Goal: Check status: Check status

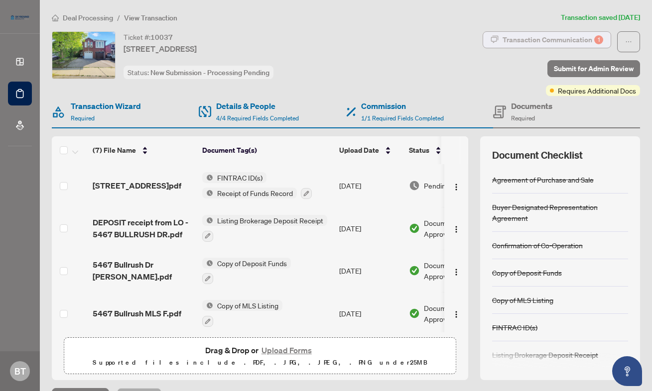
click at [557, 43] on div "Transaction Communication 1" at bounding box center [553, 40] width 101 height 16
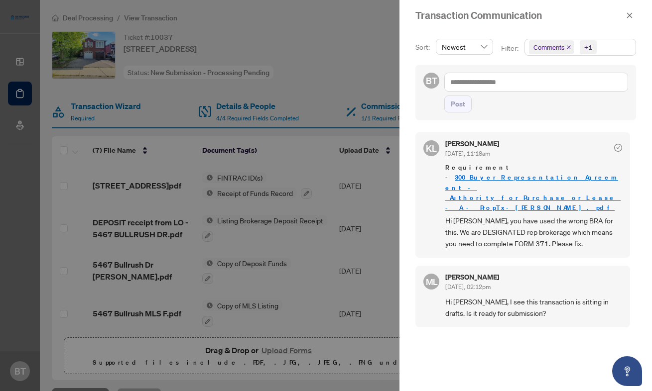
click at [77, 17] on div at bounding box center [326, 195] width 652 height 391
click at [629, 16] on icon "close" at bounding box center [629, 14] width 5 height 5
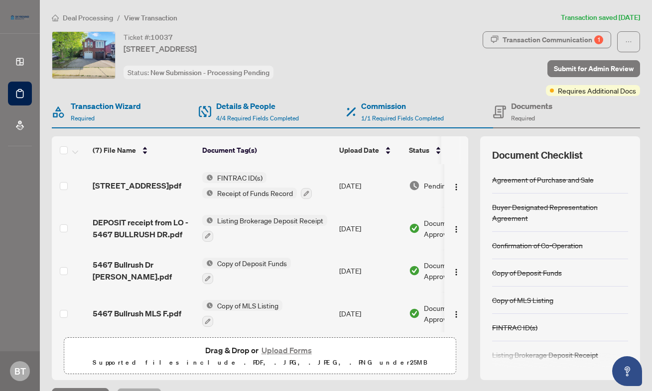
click at [95, 18] on span "Deal Processing" at bounding box center [88, 17] width 50 height 9
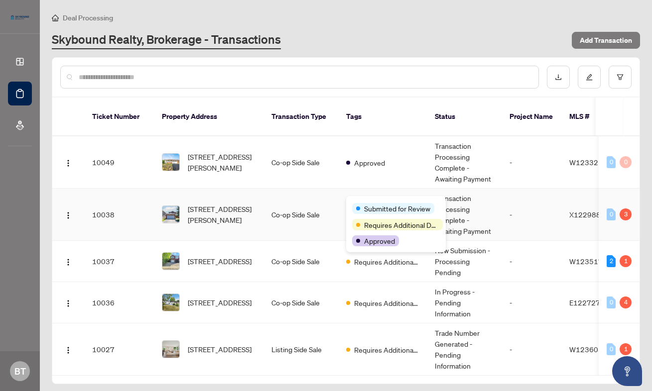
click at [359, 201] on div "Submitted for Review Requires Additional Docs Approved" at bounding box center [396, 224] width 100 height 56
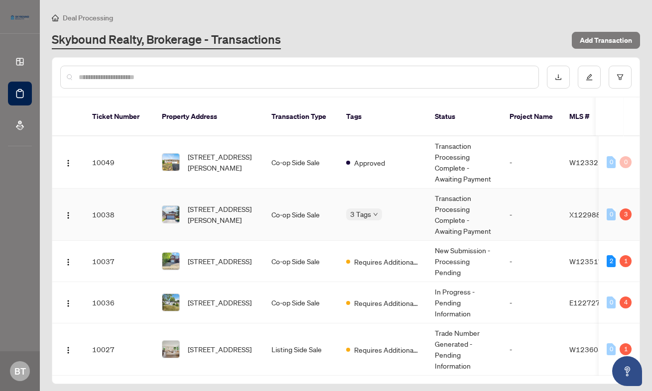
click at [324, 201] on td "Co-op Side Sale" at bounding box center [300, 215] width 75 height 52
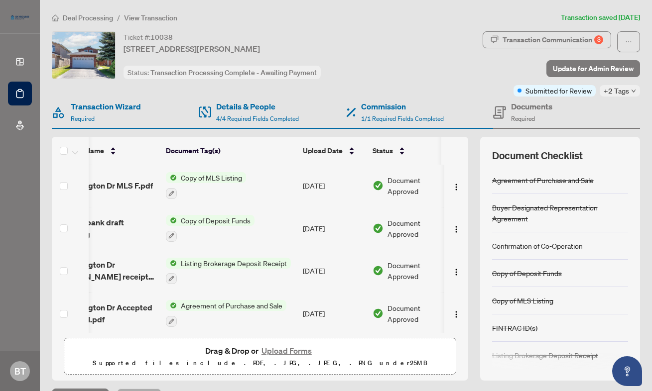
scroll to position [25, 0]
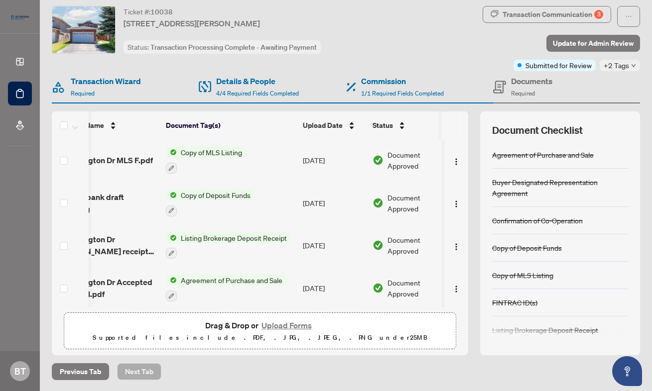
click at [568, 24] on span "Transaction Communication 3" at bounding box center [547, 16] width 128 height 21
click at [569, 16] on div "Transaction Communication 3" at bounding box center [553, 14] width 101 height 16
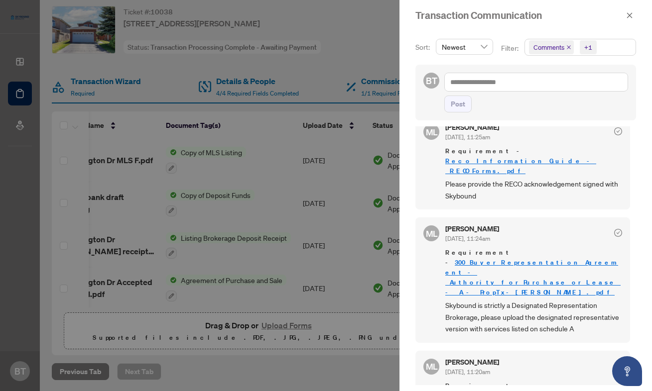
scroll to position [2, 0]
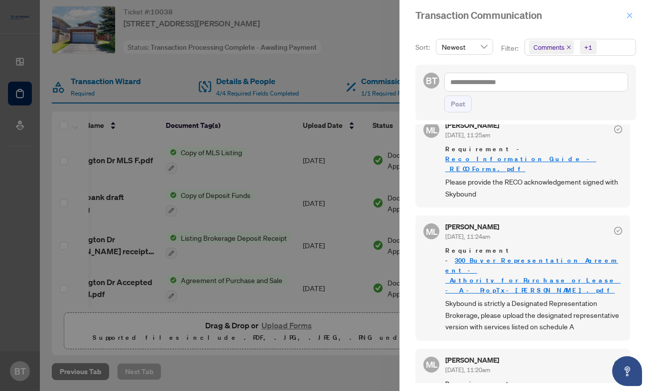
click at [632, 12] on icon "close" at bounding box center [629, 15] width 7 height 7
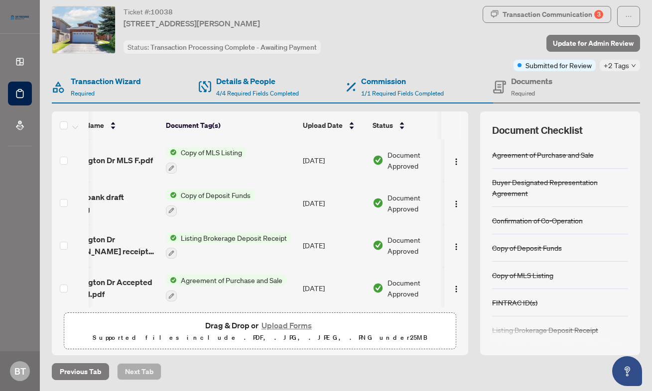
click at [621, 69] on span "+2 Tags" at bounding box center [616, 65] width 25 height 11
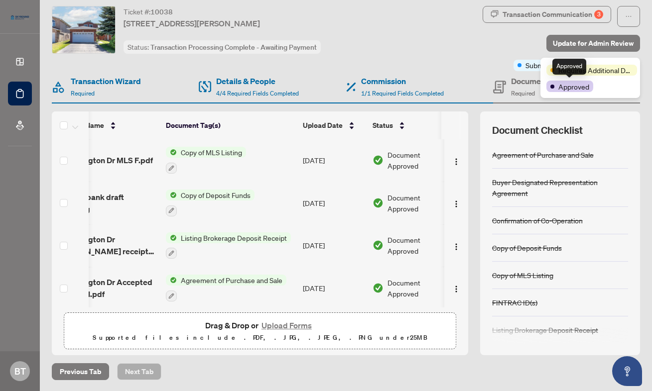
click at [585, 88] on span "Approved" at bounding box center [573, 86] width 31 height 11
click at [605, 72] on span "Requires Additional Docs" at bounding box center [595, 70] width 75 height 11
click at [533, 68] on span "Submitted for Review" at bounding box center [558, 65] width 66 height 11
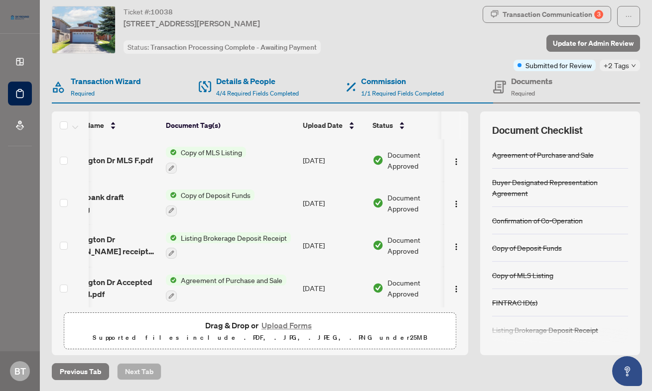
click at [462, 62] on div "Transaction Communication 3 Update for Admin Review Submitted for Review +2 Tags" at bounding box center [522, 38] width 237 height 65
click at [571, 45] on span "Update for Admin Review" at bounding box center [593, 43] width 81 height 16
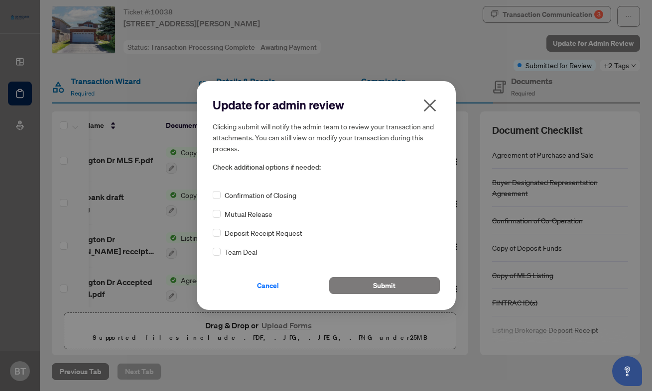
click at [433, 105] on icon "close" at bounding box center [430, 106] width 16 height 16
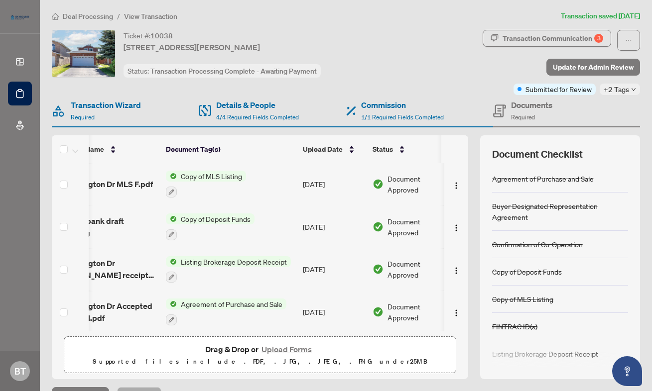
scroll to position [0, 0]
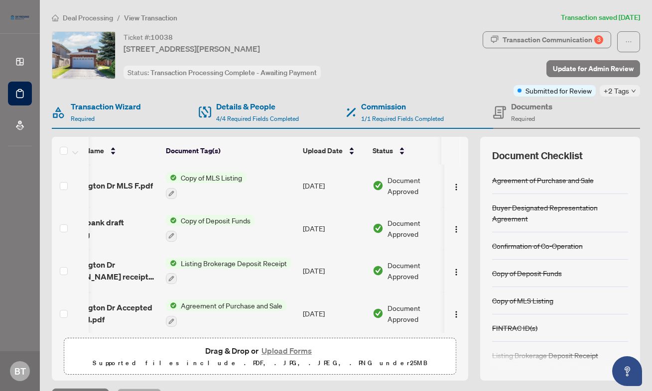
click at [81, 16] on span "Deal Processing" at bounding box center [88, 17] width 50 height 9
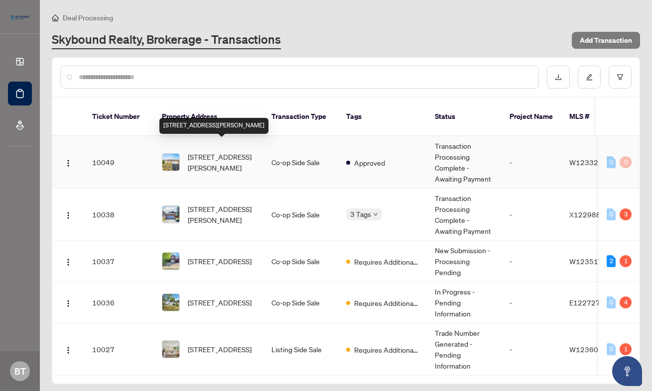
click at [210, 151] on span "[STREET_ADDRESS][PERSON_NAME]" at bounding box center [222, 162] width 68 height 22
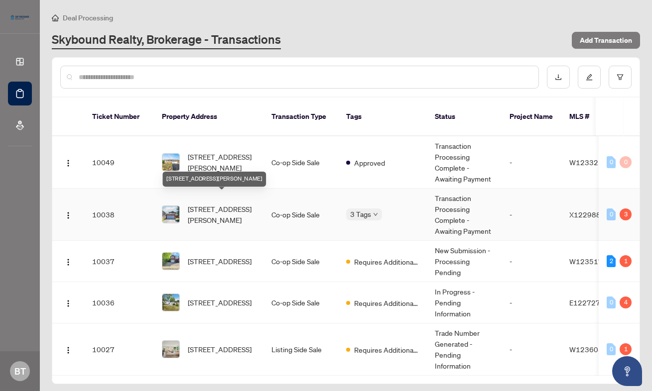
click at [195, 205] on span "[STREET_ADDRESS][PERSON_NAME]" at bounding box center [222, 215] width 68 height 22
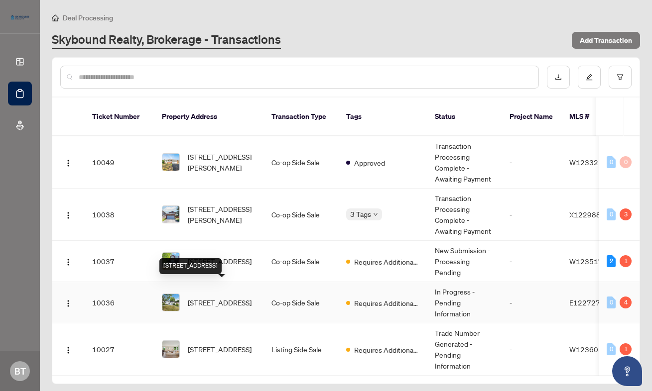
click at [204, 297] on span "[STREET_ADDRESS]" at bounding box center [220, 302] width 64 height 11
